Goal: Information Seeking & Learning: Learn about a topic

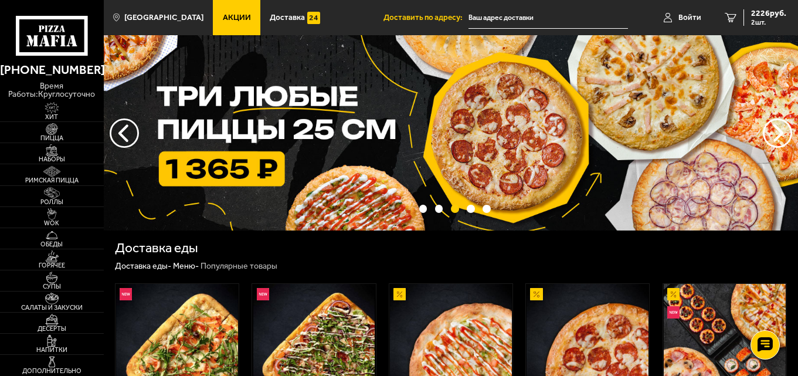
click at [223, 18] on span "Акции" at bounding box center [237, 17] width 28 height 8
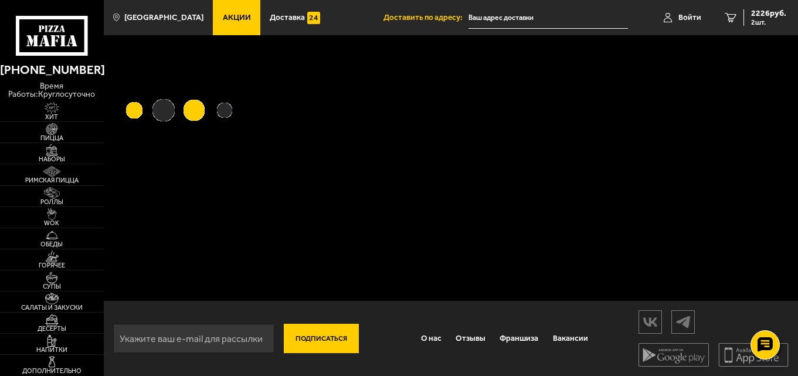
scroll to position [1, 0]
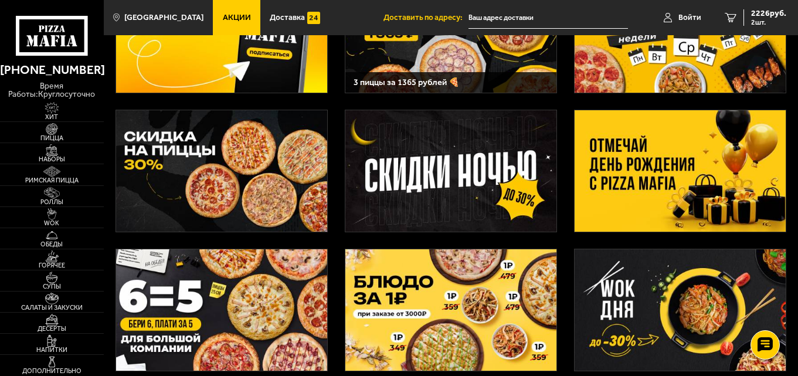
click at [720, 169] on img at bounding box center [681, 170] width 212 height 121
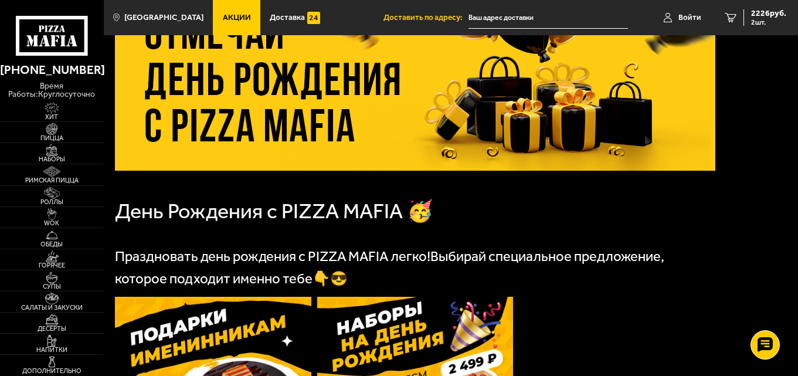
scroll to position [234, 0]
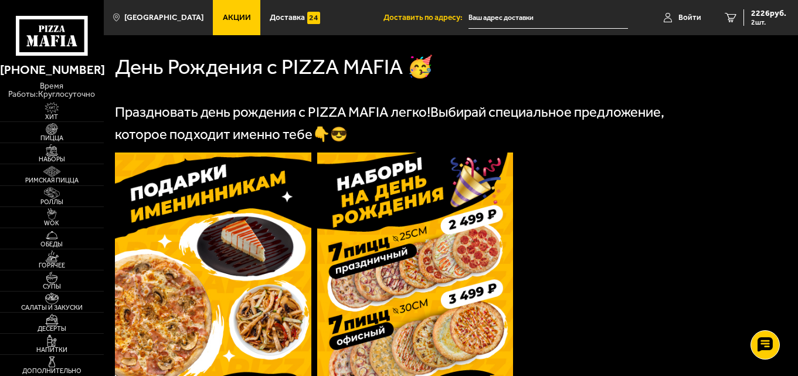
click at [223, 269] on img at bounding box center [213, 282] width 196 height 260
